Goal: Transaction & Acquisition: Purchase product/service

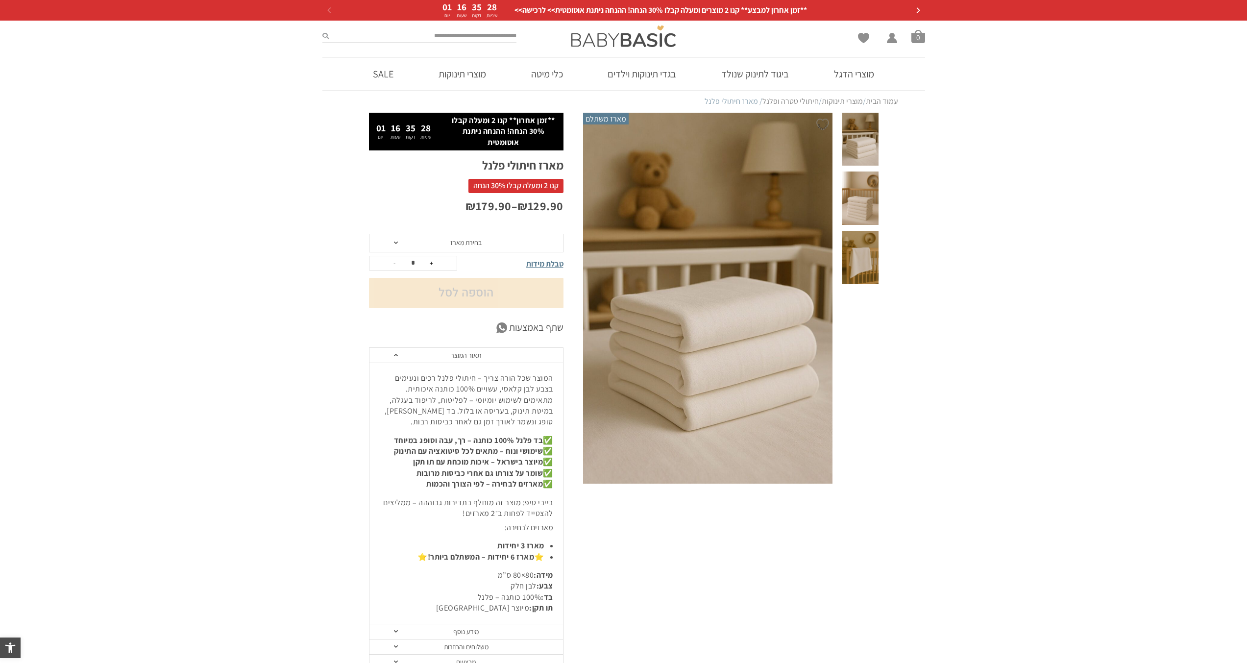
click at [728, 314] on img at bounding box center [708, 298] width 251 height 376
click at [732, 320] on img at bounding box center [708, 298] width 251 height 376
click at [865, 183] on span at bounding box center [860, 198] width 36 height 53
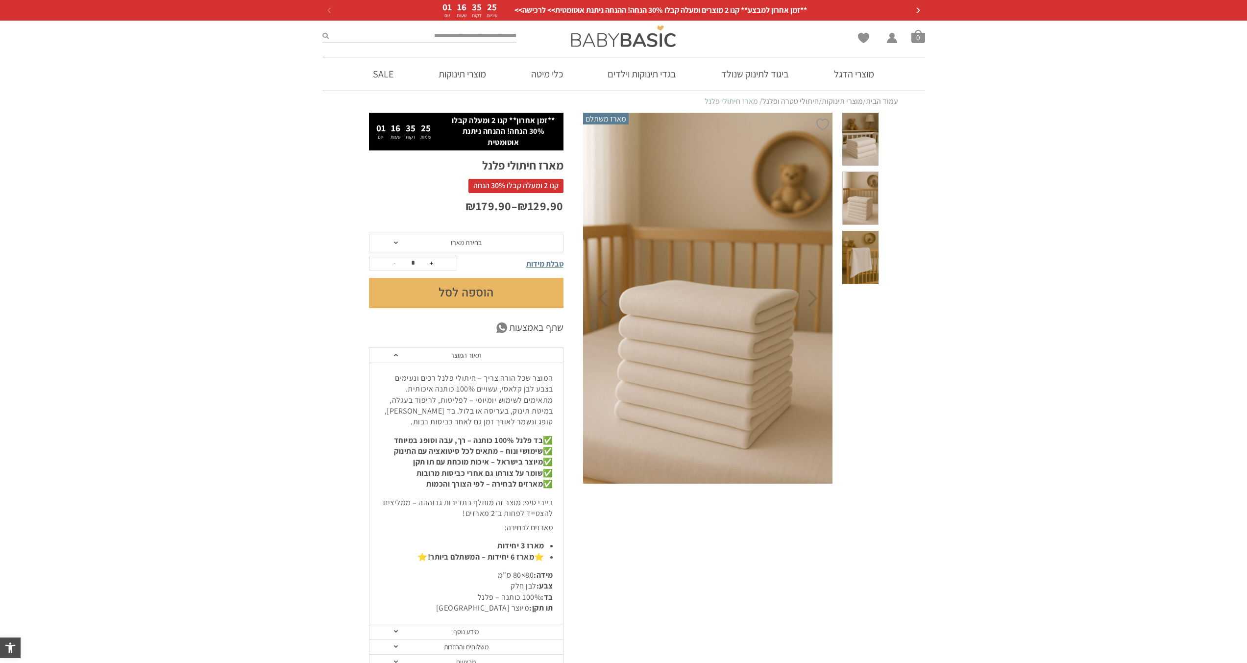
click at [871, 232] on span at bounding box center [860, 257] width 36 height 53
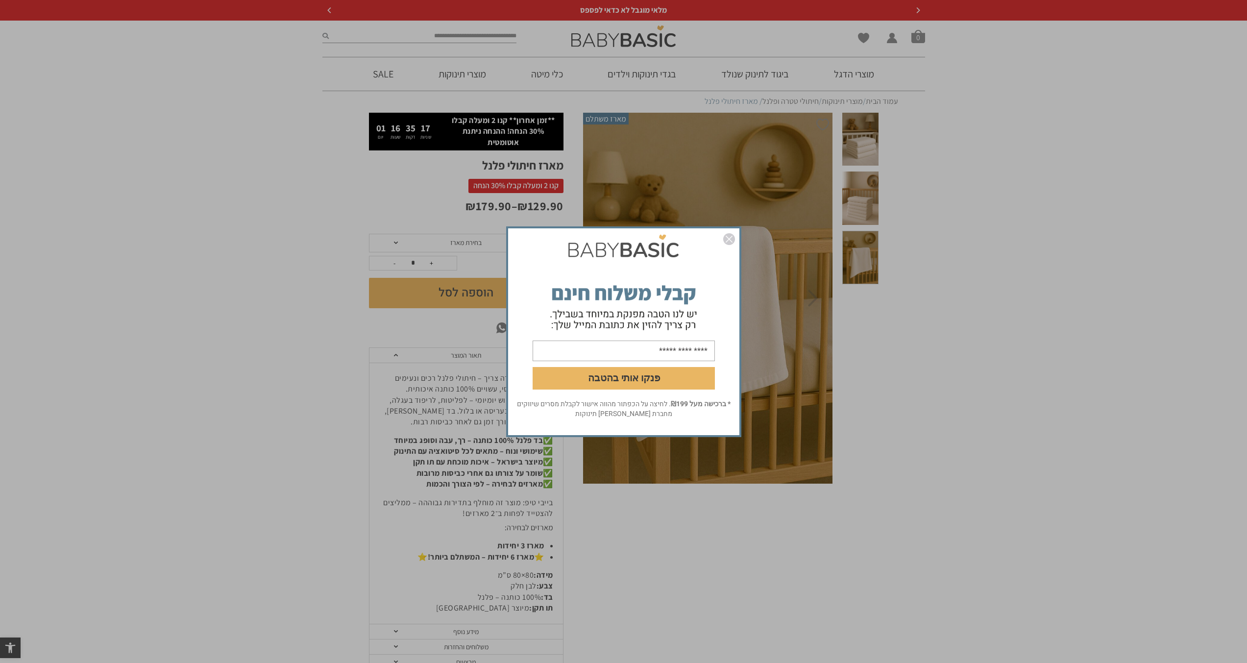
click at [728, 237] on img "סגור" at bounding box center [729, 239] width 12 height 12
